Goal: Transaction & Acquisition: Purchase product/service

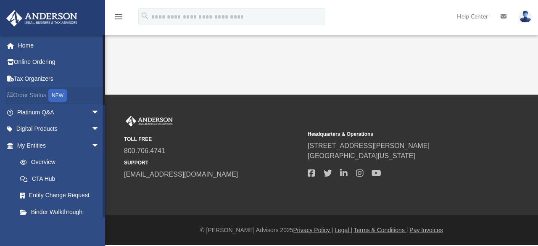
click at [34, 92] on link "Order Status NEW" at bounding box center [59, 95] width 106 height 17
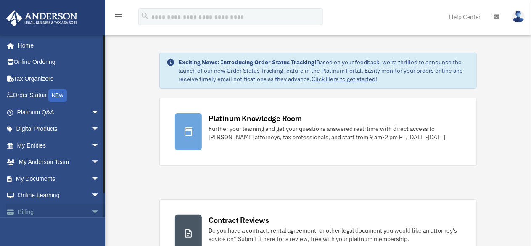
click at [25, 209] on link "Billing arrow_drop_down" at bounding box center [59, 211] width 106 height 17
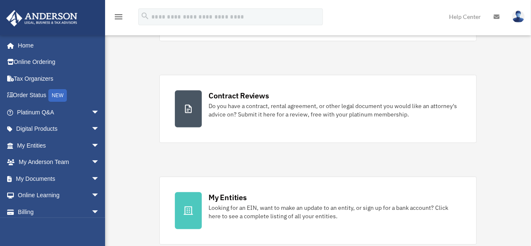
scroll to position [126, 0]
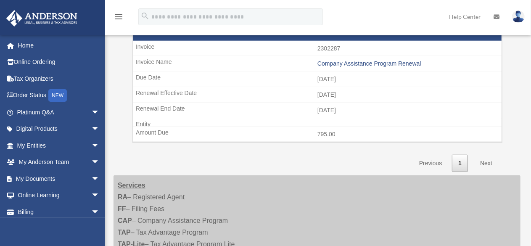
scroll to position [294, 0]
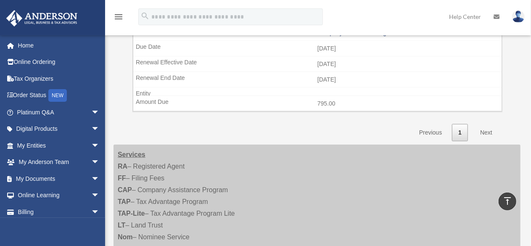
click at [490, 130] on link "Next" at bounding box center [486, 132] width 25 height 17
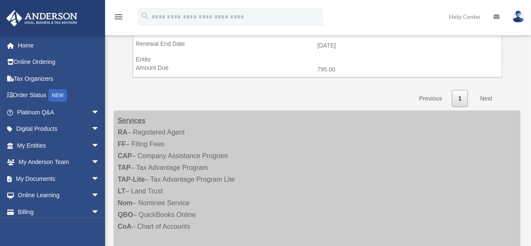
scroll to position [336, 0]
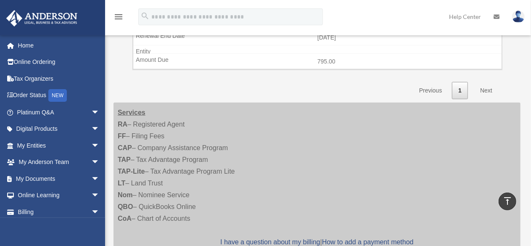
click at [482, 87] on link "Next" at bounding box center [486, 90] width 25 height 17
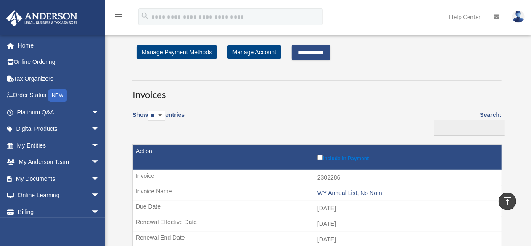
scroll to position [0, 0]
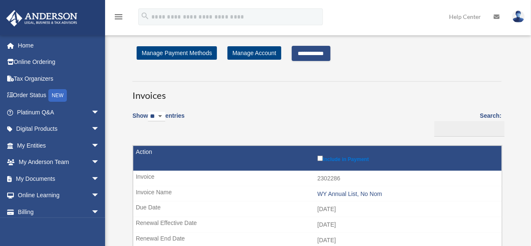
click at [316, 53] on input "**********" at bounding box center [311, 53] width 39 height 15
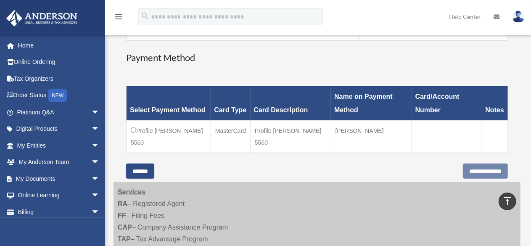
scroll to position [210, 0]
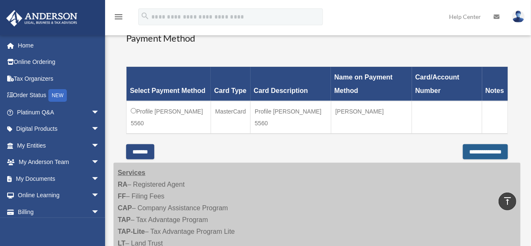
click at [490, 152] on input "**********" at bounding box center [485, 151] width 45 height 15
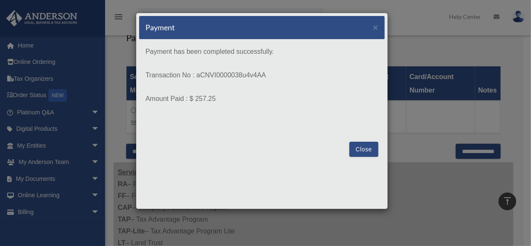
click at [372, 149] on button "Close" at bounding box center [363, 149] width 29 height 15
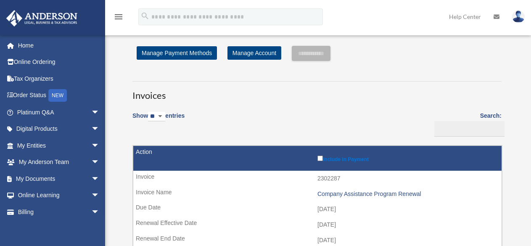
scroll to position [210, 0]
